Goal: Transaction & Acquisition: Subscribe to service/newsletter

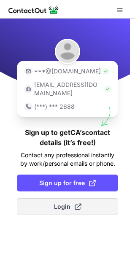
click at [59, 202] on span "Login" at bounding box center [67, 206] width 27 height 8
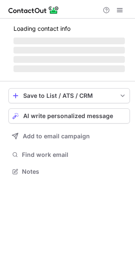
scroll to position [170, 135]
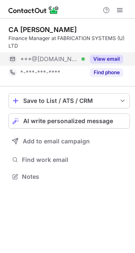
click at [109, 61] on button "View email" at bounding box center [106, 59] width 33 height 8
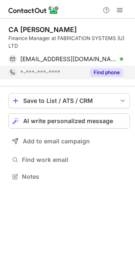
click at [113, 70] on button "Find phone" at bounding box center [106, 72] width 33 height 8
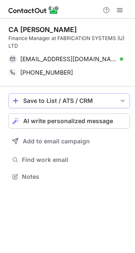
click at [18, 102] on span "save-profile-one-click" at bounding box center [15, 100] width 7 height 7
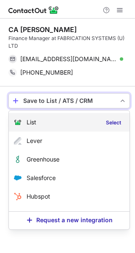
click at [67, 127] on div "List Select" at bounding box center [69, 122] width 120 height 19
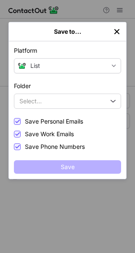
click at [117, 34] on img "left-button" at bounding box center [116, 31] width 8 height 8
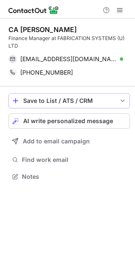
click at [46, 95] on button "Save to List / ATS / CRM" at bounding box center [68, 100] width 121 height 15
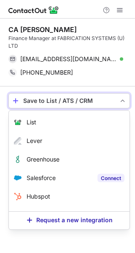
click at [101, 178] on label "Connect" at bounding box center [110, 177] width 27 height 8
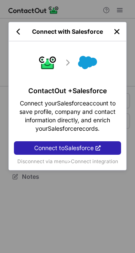
click at [119, 34] on img "left-button" at bounding box center [116, 31] width 8 height 8
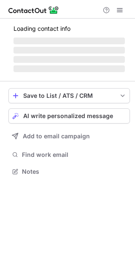
scroll to position [184, 135]
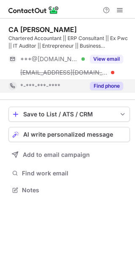
click at [104, 87] on button "Find phone" at bounding box center [106, 86] width 33 height 8
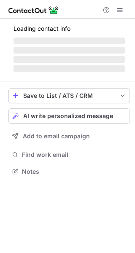
scroll to position [170, 135]
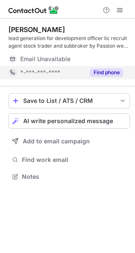
click at [108, 73] on button "Find phone" at bounding box center [106, 72] width 33 height 8
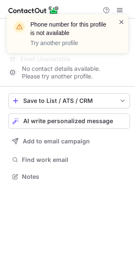
click at [122, 20] on span at bounding box center [121, 22] width 7 height 8
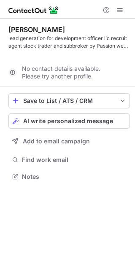
scroll to position [157, 135]
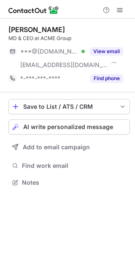
scroll to position [176, 135]
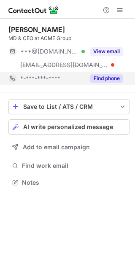
click at [100, 77] on button "Find phone" at bounding box center [106, 78] width 33 height 8
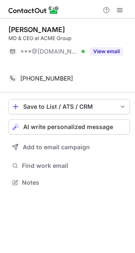
scroll to position [163, 135]
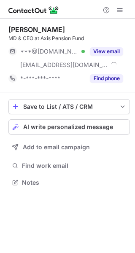
scroll to position [176, 135]
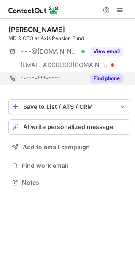
click at [115, 84] on div "Find phone" at bounding box center [104, 78] width 38 height 13
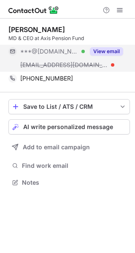
click at [111, 48] on button "View email" at bounding box center [106, 51] width 33 height 8
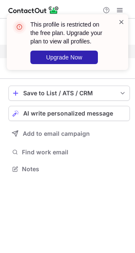
scroll to position [163, 135]
click at [120, 21] on span at bounding box center [121, 22] width 7 height 8
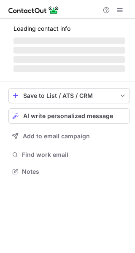
scroll to position [184, 135]
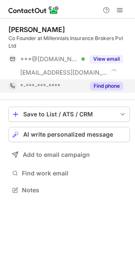
click at [104, 86] on button "Find phone" at bounding box center [106, 86] width 33 height 8
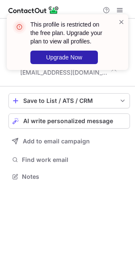
scroll to position [170, 135]
click at [120, 21] on span at bounding box center [121, 22] width 7 height 8
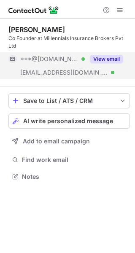
click at [105, 57] on button "View email" at bounding box center [106, 59] width 33 height 8
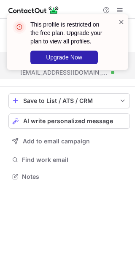
click at [119, 25] on span at bounding box center [121, 22] width 7 height 8
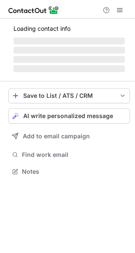
scroll to position [170, 135]
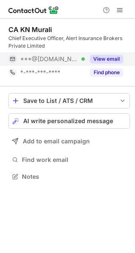
click at [104, 59] on button "View email" at bounding box center [106, 59] width 33 height 8
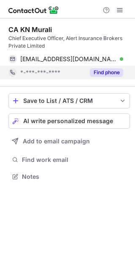
click at [104, 69] on button "Find phone" at bounding box center [106, 72] width 33 height 8
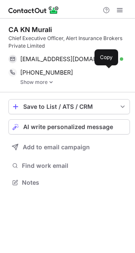
scroll to position [176, 135]
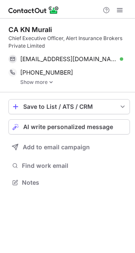
click at [48, 81] on img at bounding box center [50, 82] width 5 height 6
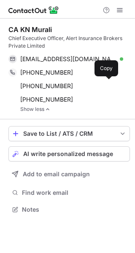
scroll to position [203, 135]
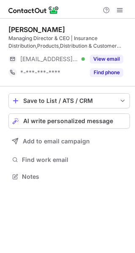
scroll to position [170, 135]
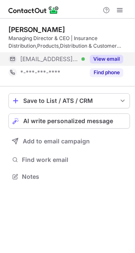
click at [109, 58] on button "View email" at bounding box center [106, 59] width 33 height 8
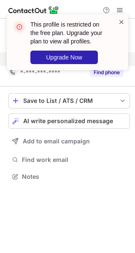
click at [119, 21] on span at bounding box center [121, 22] width 7 height 8
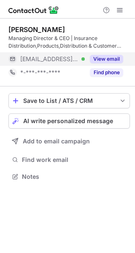
click at [104, 73] on div "This profile is restricted on the free plan. Upgrade your plan to view all prof…" at bounding box center [67, 45] width 135 height 79
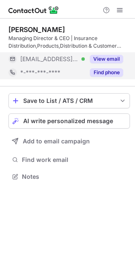
click at [106, 74] on button "Find phone" at bounding box center [106, 72] width 33 height 8
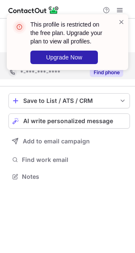
click at [120, 26] on div at bounding box center [121, 42] width 7 height 49
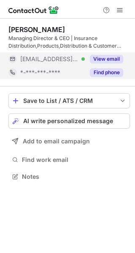
click at [121, 25] on span at bounding box center [121, 22] width 7 height 8
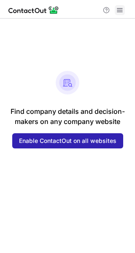
click at [123, 13] on button at bounding box center [119, 10] width 10 height 10
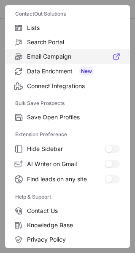
scroll to position [98, 0]
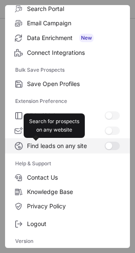
click at [109, 144] on div at bounding box center [111, 145] width 15 height 8
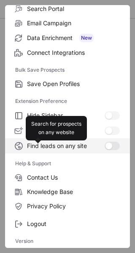
click at [111, 146] on div at bounding box center [111, 145] width 15 height 8
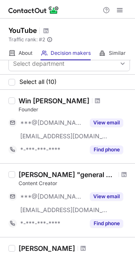
scroll to position [8, 0]
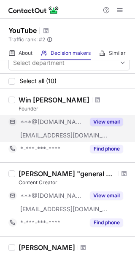
click at [104, 123] on button "View email" at bounding box center [106, 121] width 33 height 8
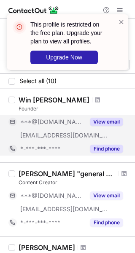
click at [101, 149] on button "Find phone" at bounding box center [106, 148] width 33 height 8
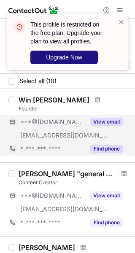
click at [78, 58] on span "Upgrade Now" at bounding box center [64, 57] width 36 height 7
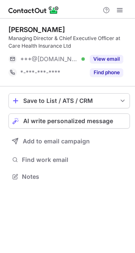
scroll to position [170, 135]
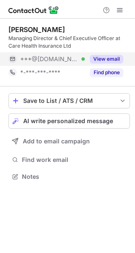
click at [107, 58] on button "View email" at bounding box center [106, 59] width 33 height 8
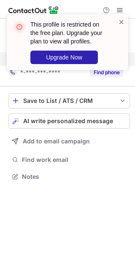
click at [117, 24] on div "This profile is restricted on the free plan. Upgrade your plan to view all prof…" at bounding box center [64, 42] width 108 height 49
click at [122, 19] on span at bounding box center [121, 22] width 7 height 8
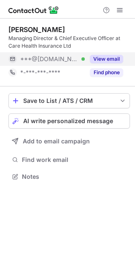
click at [109, 70] on div "This profile is restricted on the free plan. Upgrade your plan to view all prof…" at bounding box center [67, 126] width 135 height 253
click at [109, 70] on button "Find phone" at bounding box center [106, 72] width 33 height 8
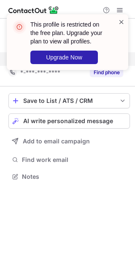
click at [118, 22] on span at bounding box center [121, 22] width 7 height 8
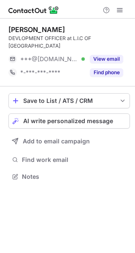
scroll to position [163, 135]
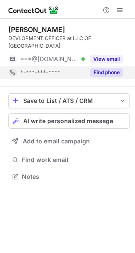
click at [114, 68] on button "Find phone" at bounding box center [106, 72] width 33 height 8
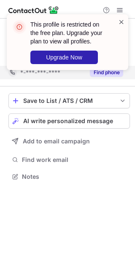
click at [123, 19] on span at bounding box center [121, 22] width 7 height 8
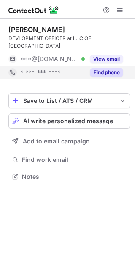
click at [104, 55] on button "View email" at bounding box center [106, 59] width 33 height 8
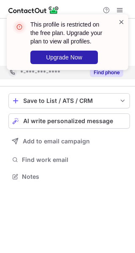
click at [123, 23] on span at bounding box center [121, 22] width 7 height 8
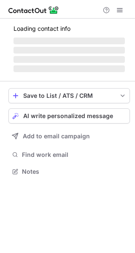
scroll to position [176, 135]
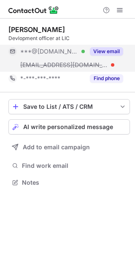
click at [105, 51] on button "View email" at bounding box center [106, 51] width 33 height 8
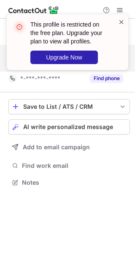
click at [120, 21] on span at bounding box center [121, 22] width 7 height 8
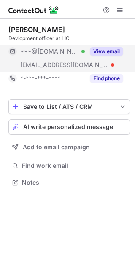
click at [104, 74] on div "This profile is restricted on the free plan. Upgrade your plan to view all prof…" at bounding box center [67, 126] width 135 height 253
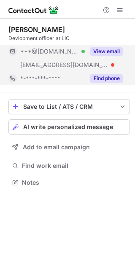
click at [104, 80] on button "Find phone" at bounding box center [106, 78] width 33 height 8
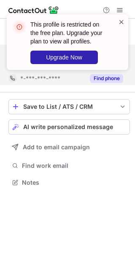
click at [122, 24] on span at bounding box center [121, 22] width 7 height 8
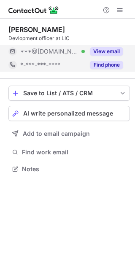
scroll to position [163, 135]
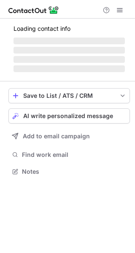
scroll to position [163, 135]
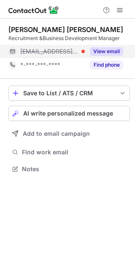
click at [115, 50] on button "View email" at bounding box center [106, 51] width 33 height 8
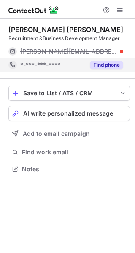
click at [106, 65] on button "Find phone" at bounding box center [106, 65] width 33 height 8
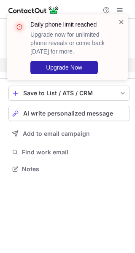
click at [123, 19] on span at bounding box center [121, 22] width 7 height 8
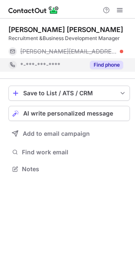
click at [111, 67] on button "Find phone" at bounding box center [106, 65] width 33 height 8
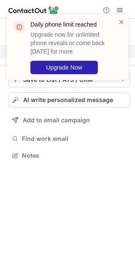
scroll to position [149, 135]
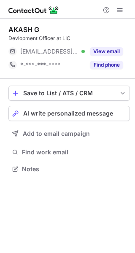
scroll to position [163, 135]
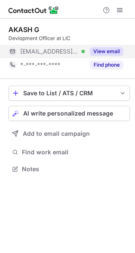
click at [109, 55] on button "View email" at bounding box center [106, 51] width 33 height 8
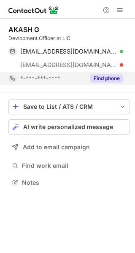
click at [103, 77] on button "Find phone" at bounding box center [106, 78] width 33 height 8
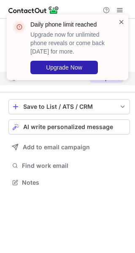
click at [124, 24] on span at bounding box center [121, 22] width 7 height 8
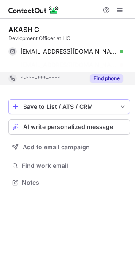
scroll to position [163, 135]
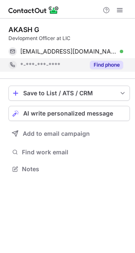
click at [111, 64] on button "Find phone" at bounding box center [106, 65] width 33 height 8
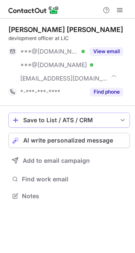
scroll to position [190, 135]
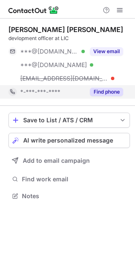
click at [101, 93] on button "Find phone" at bounding box center [106, 92] width 33 height 8
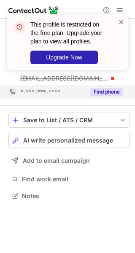
click at [122, 21] on span at bounding box center [121, 22] width 7 height 8
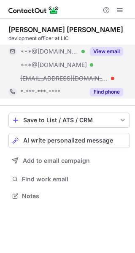
click at [109, 52] on button "View email" at bounding box center [106, 51] width 33 height 8
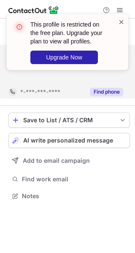
click at [121, 23] on span at bounding box center [121, 22] width 7 height 8
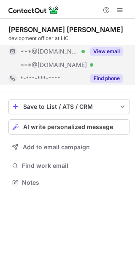
click at [114, 51] on button "View email" at bounding box center [106, 51] width 33 height 8
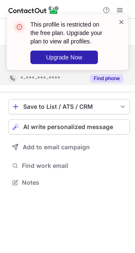
click at [118, 21] on span at bounding box center [121, 22] width 7 height 8
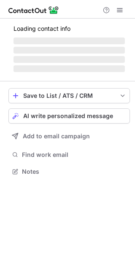
scroll to position [163, 135]
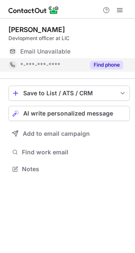
click at [113, 64] on button "Find phone" at bounding box center [106, 65] width 33 height 8
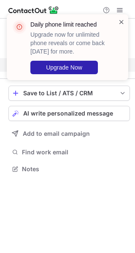
click at [122, 23] on span at bounding box center [121, 22] width 7 height 8
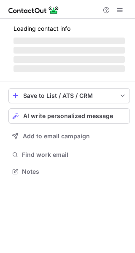
scroll to position [170, 135]
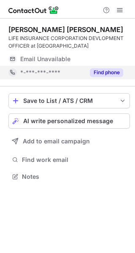
click at [112, 73] on button "Find phone" at bounding box center [106, 72] width 33 height 8
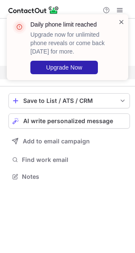
click at [120, 21] on span at bounding box center [121, 22] width 7 height 8
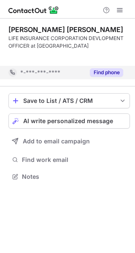
scroll to position [157, 135]
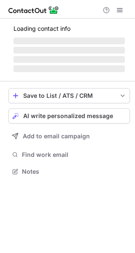
scroll to position [163, 135]
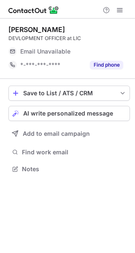
click at [106, 68] on button "Find phone" at bounding box center [106, 65] width 33 height 8
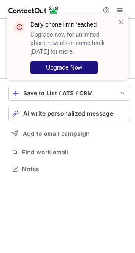
click at [57, 68] on span "Upgrade Now" at bounding box center [64, 67] width 36 height 7
